Goal: Find specific page/section: Locate a particular part of the current website

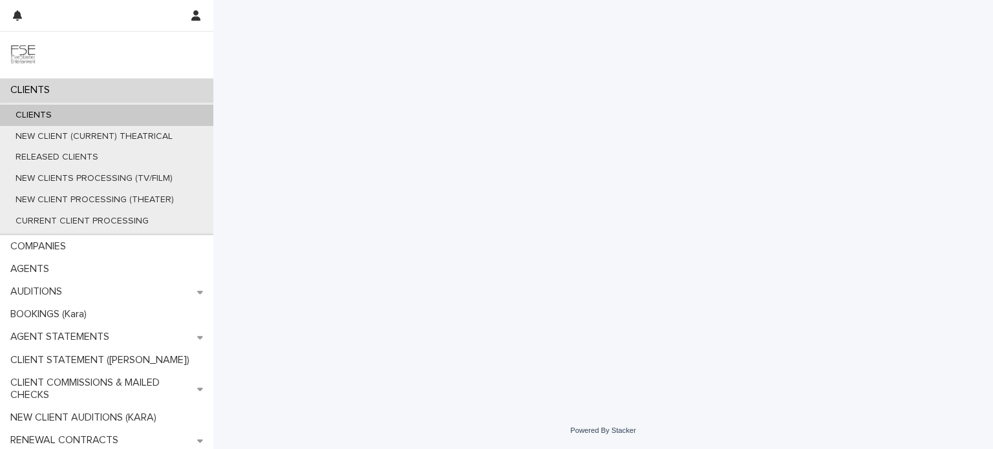
click at [75, 90] on div "CLIENTS" at bounding box center [106, 90] width 213 height 23
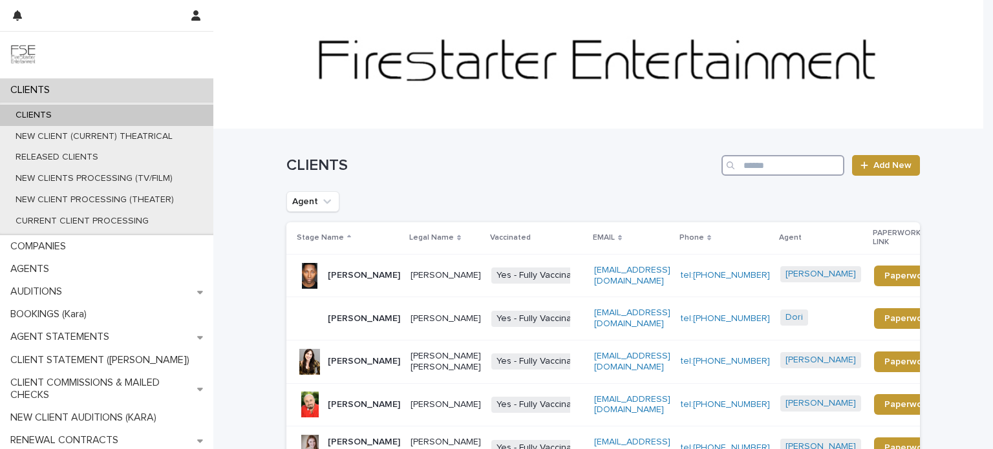
click at [763, 169] on input "Search" at bounding box center [783, 165] width 123 height 21
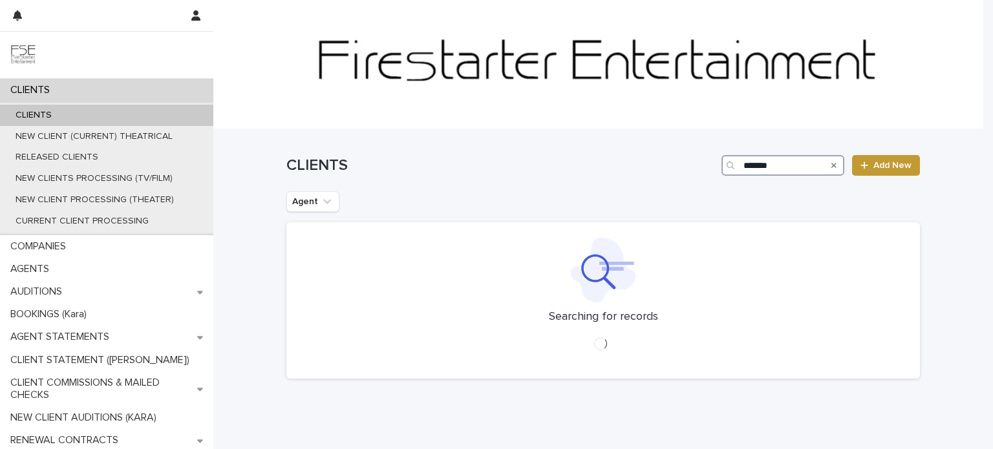
type input "*******"
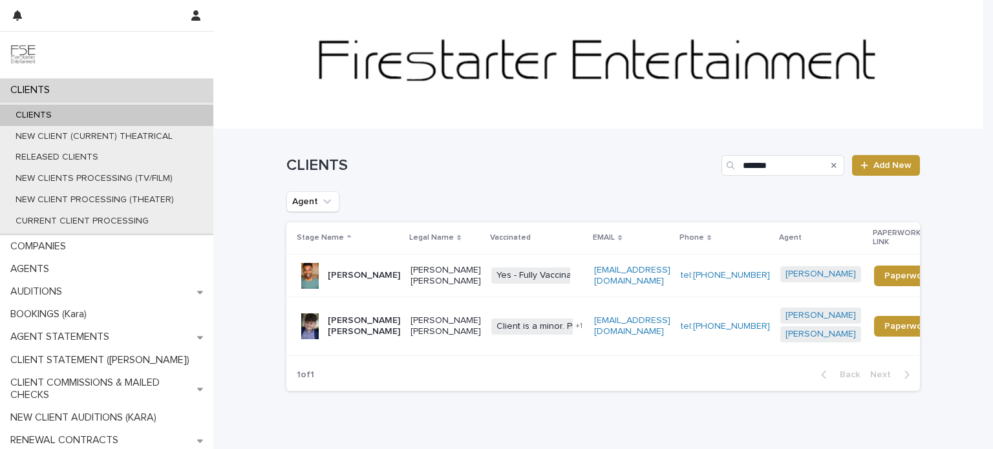
click at [425, 341] on div "[PERSON_NAME] [PERSON_NAME]" at bounding box center [446, 326] width 70 height 32
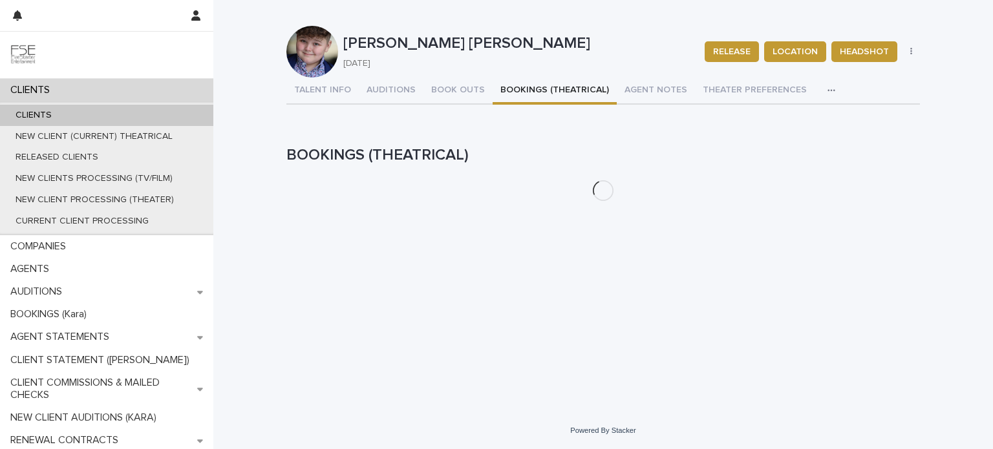
click at [529, 87] on button "BOOKINGS (THEATRICAL)" at bounding box center [555, 91] width 124 height 27
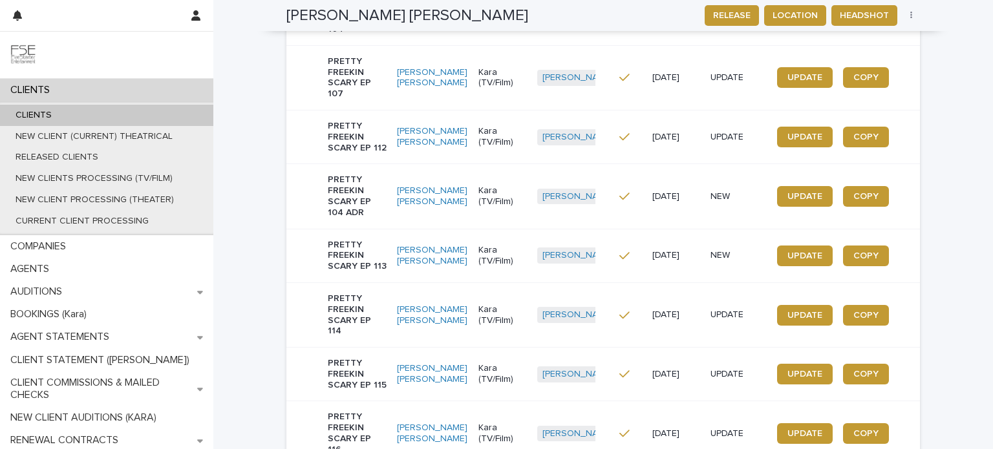
scroll to position [506, 0]
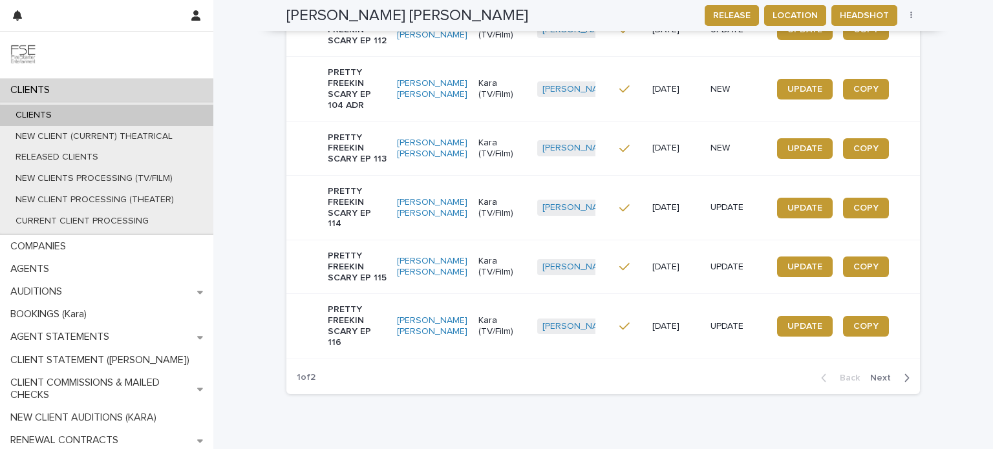
click at [881, 374] on span "Next" at bounding box center [884, 378] width 28 height 9
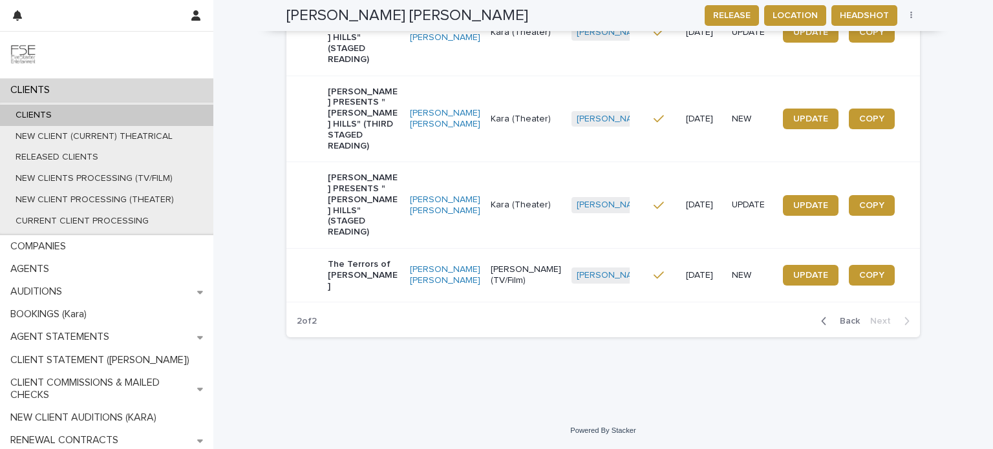
scroll to position [604, 0]
click at [385, 227] on td "[PERSON_NAME] PRESENTS "[PERSON_NAME] HILLS" (STAGED READING)" at bounding box center [345, 205] width 118 height 87
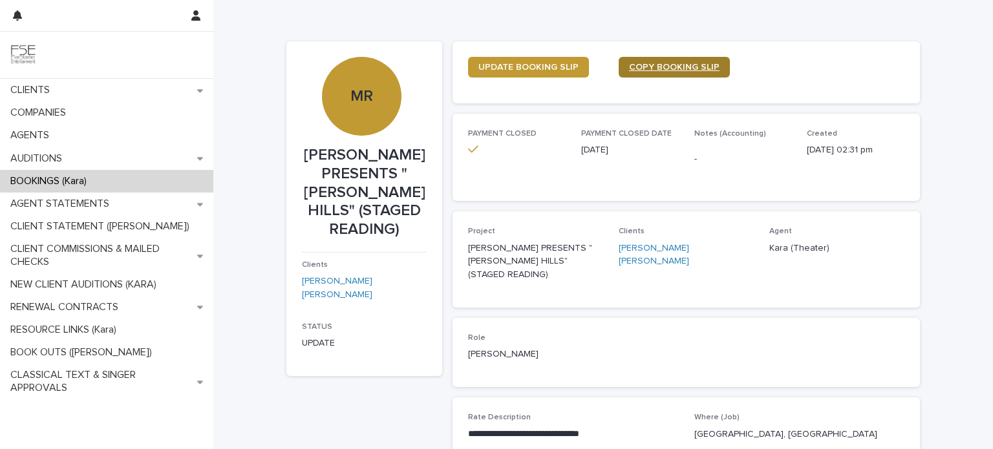
click at [672, 67] on span "COPY BOOKING SLIP" at bounding box center [674, 67] width 91 height 9
